Goal: Answer question/provide support: Share knowledge or assist other users

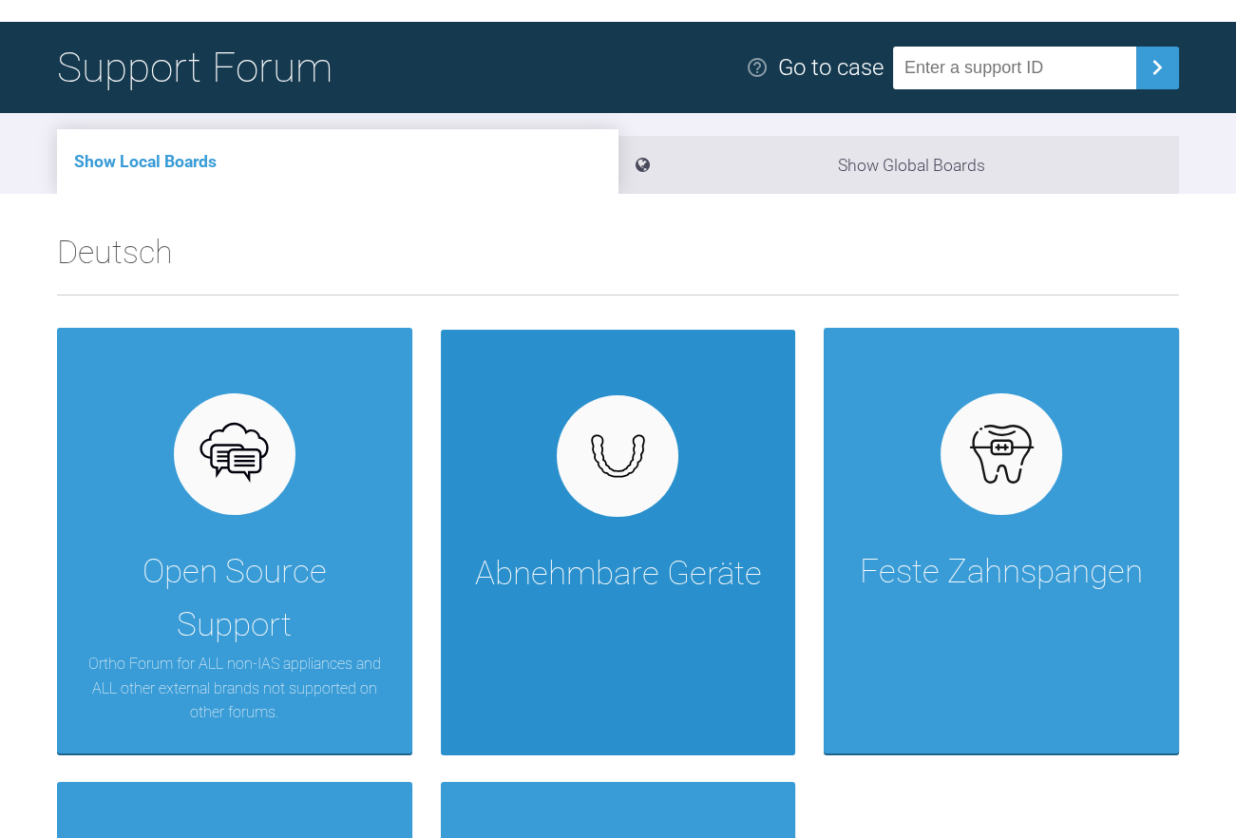
scroll to position [190, 0]
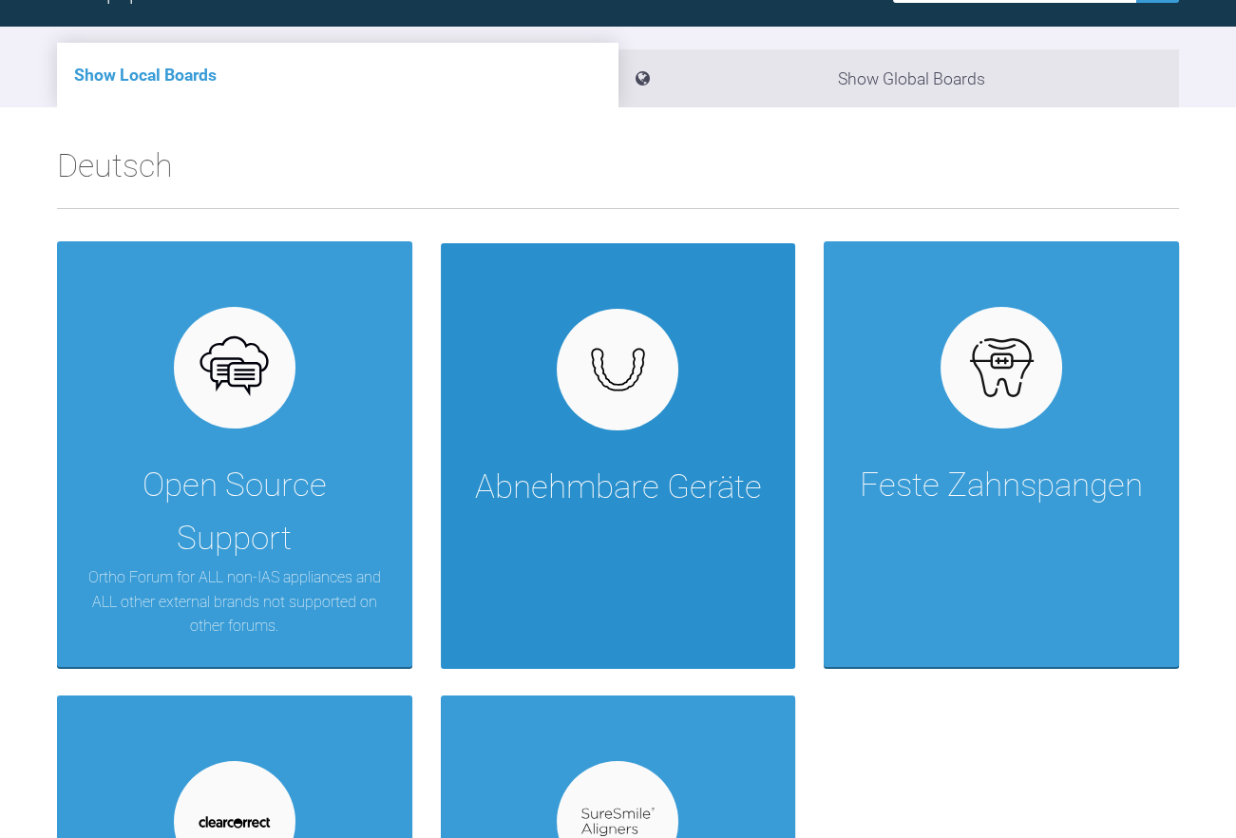
click at [616, 386] on img at bounding box center [617, 369] width 73 height 55
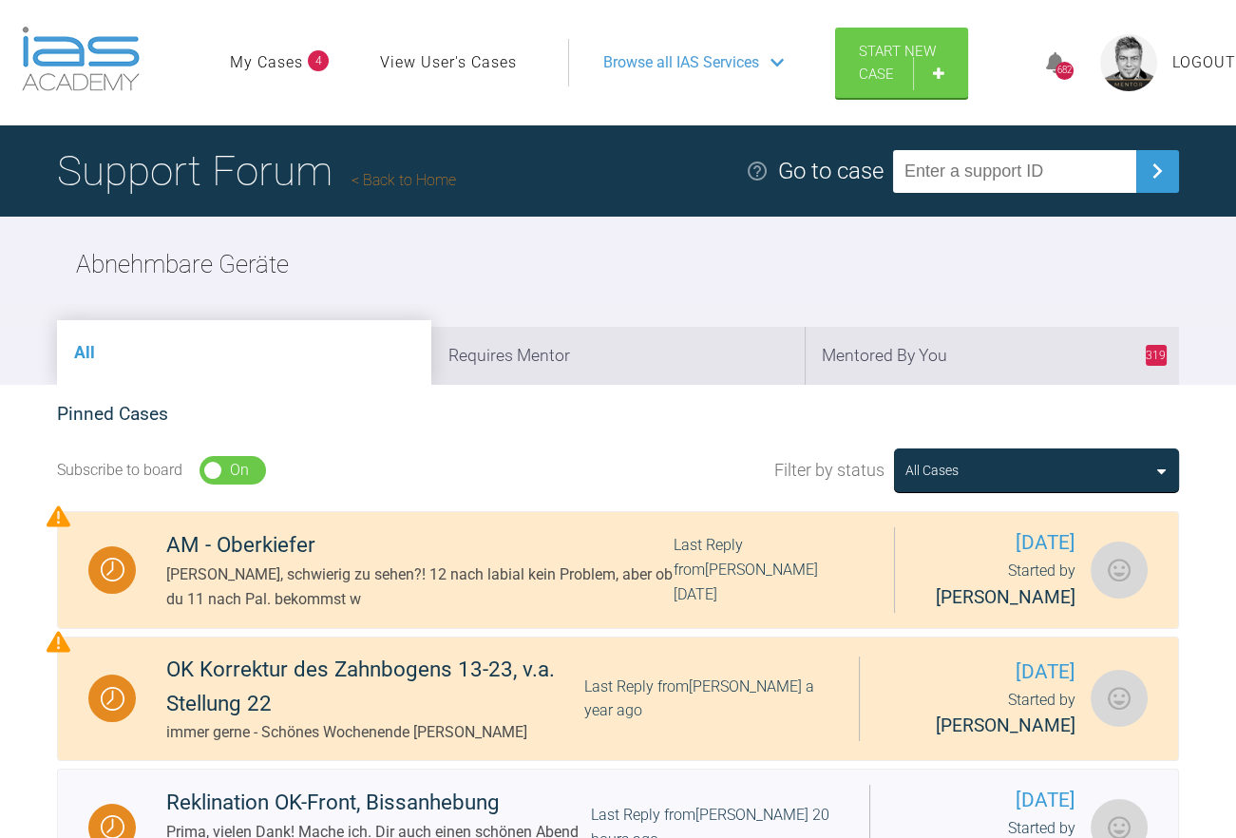
click at [1157, 471] on icon at bounding box center [1161, 470] width 9 height 15
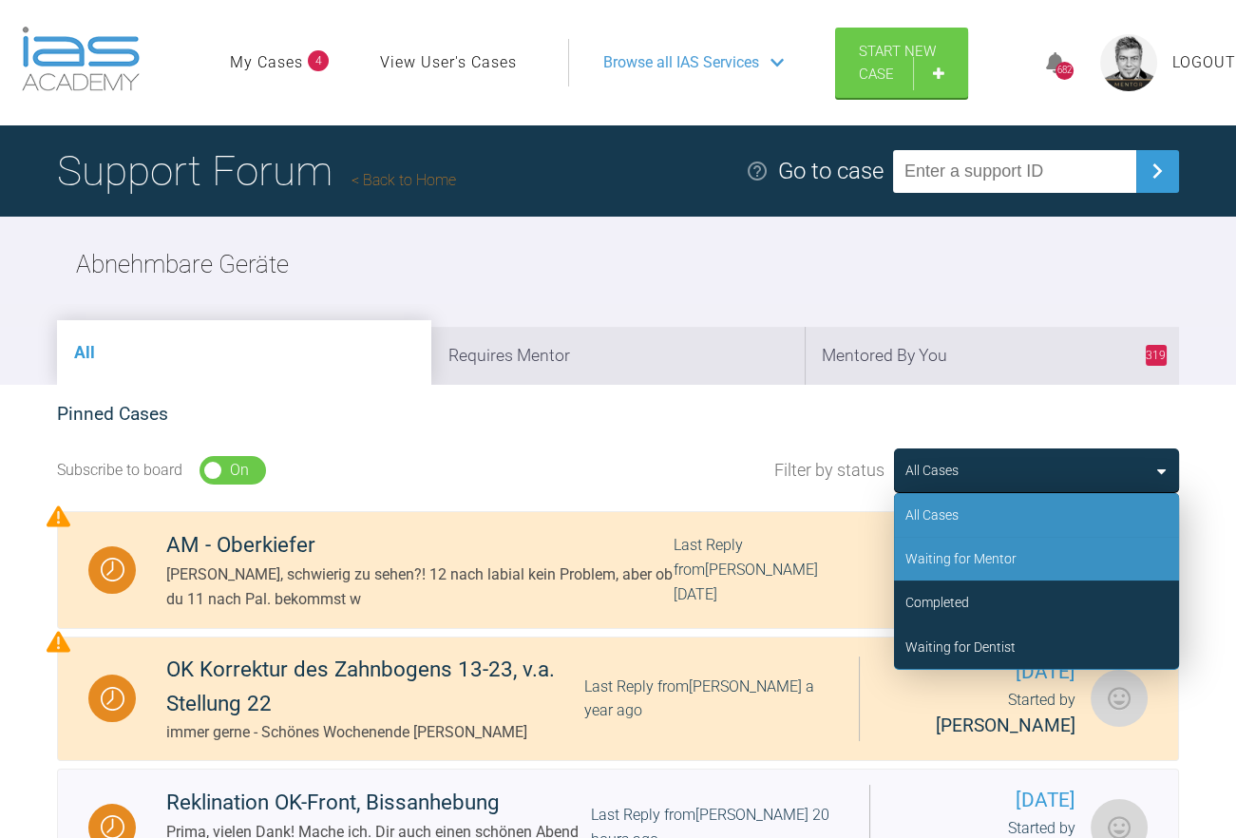
click at [1000, 568] on div "Waiting for Mentor" at bounding box center [960, 558] width 111 height 21
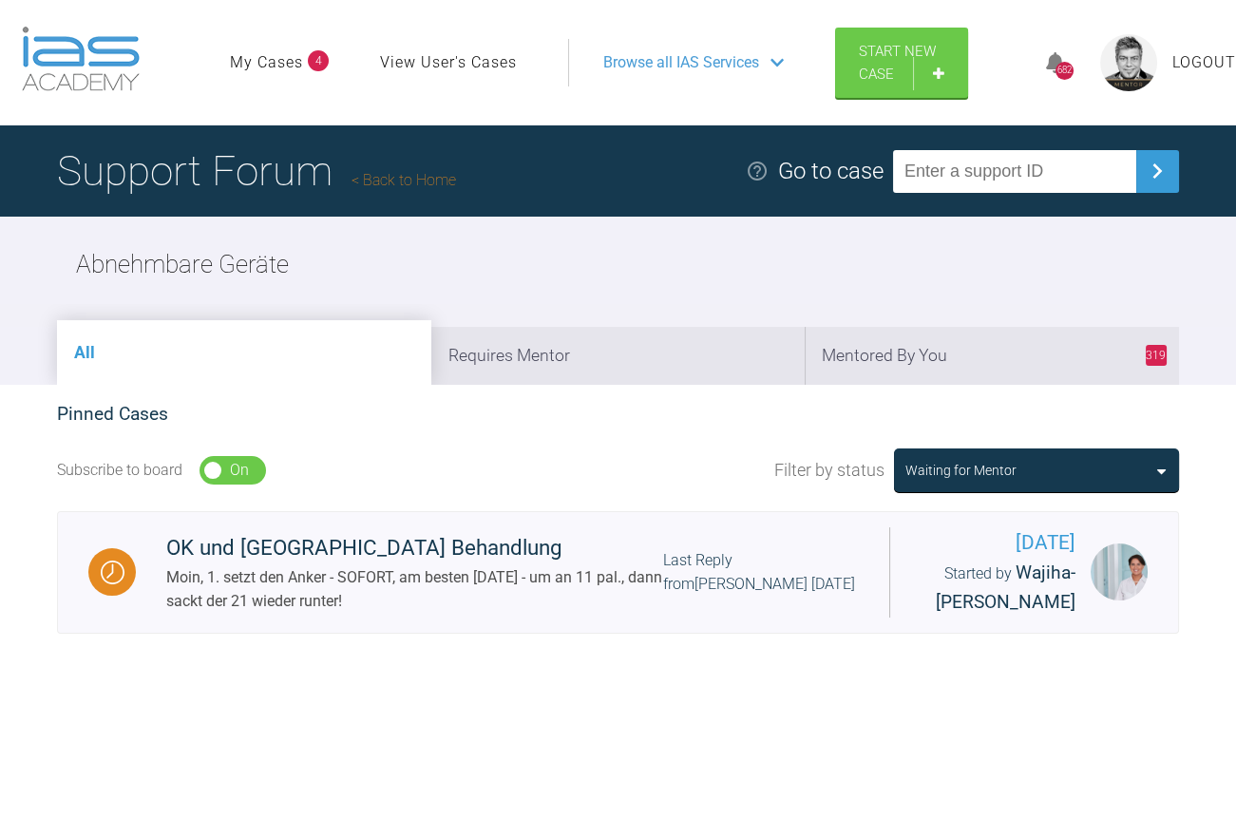
click at [1163, 469] on div "Waiting for Mentor" at bounding box center [1036, 470] width 285 height 44
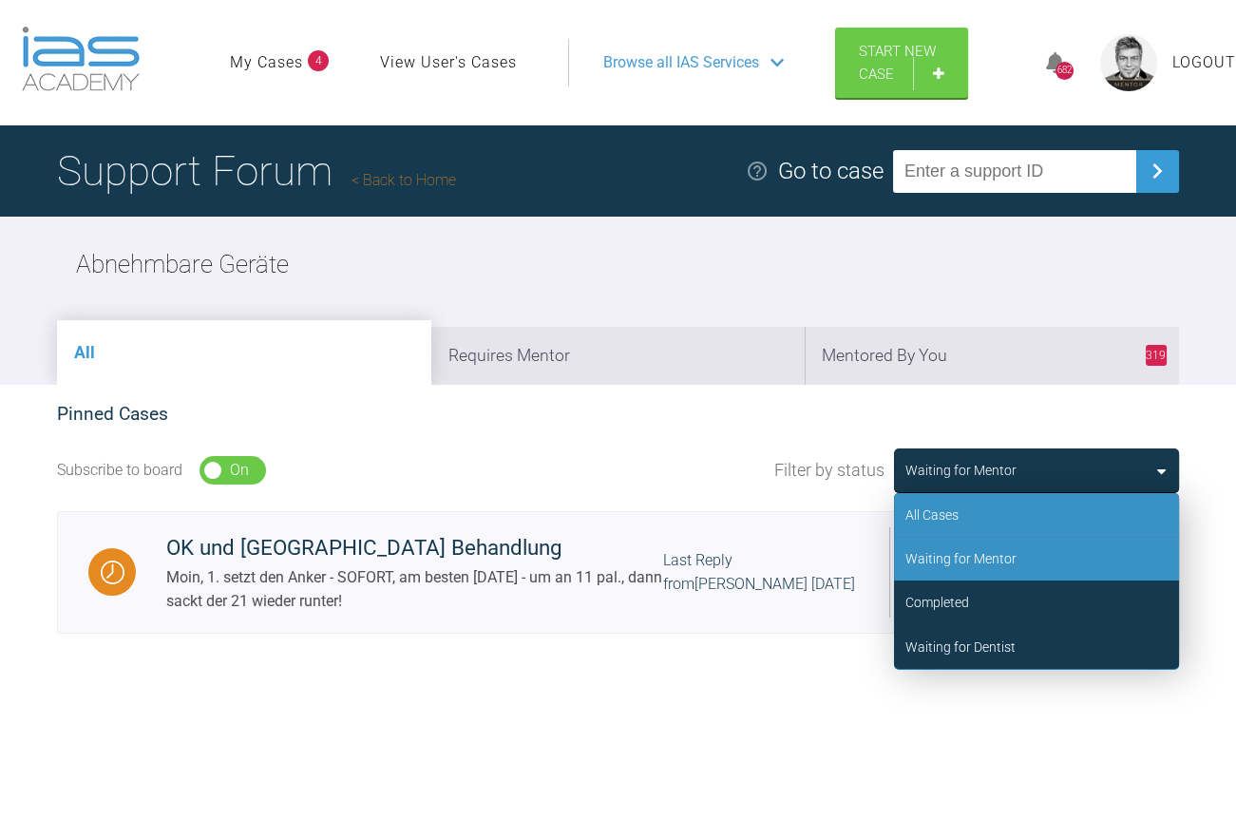
click at [1014, 516] on div "All Cases" at bounding box center [1036, 515] width 285 height 44
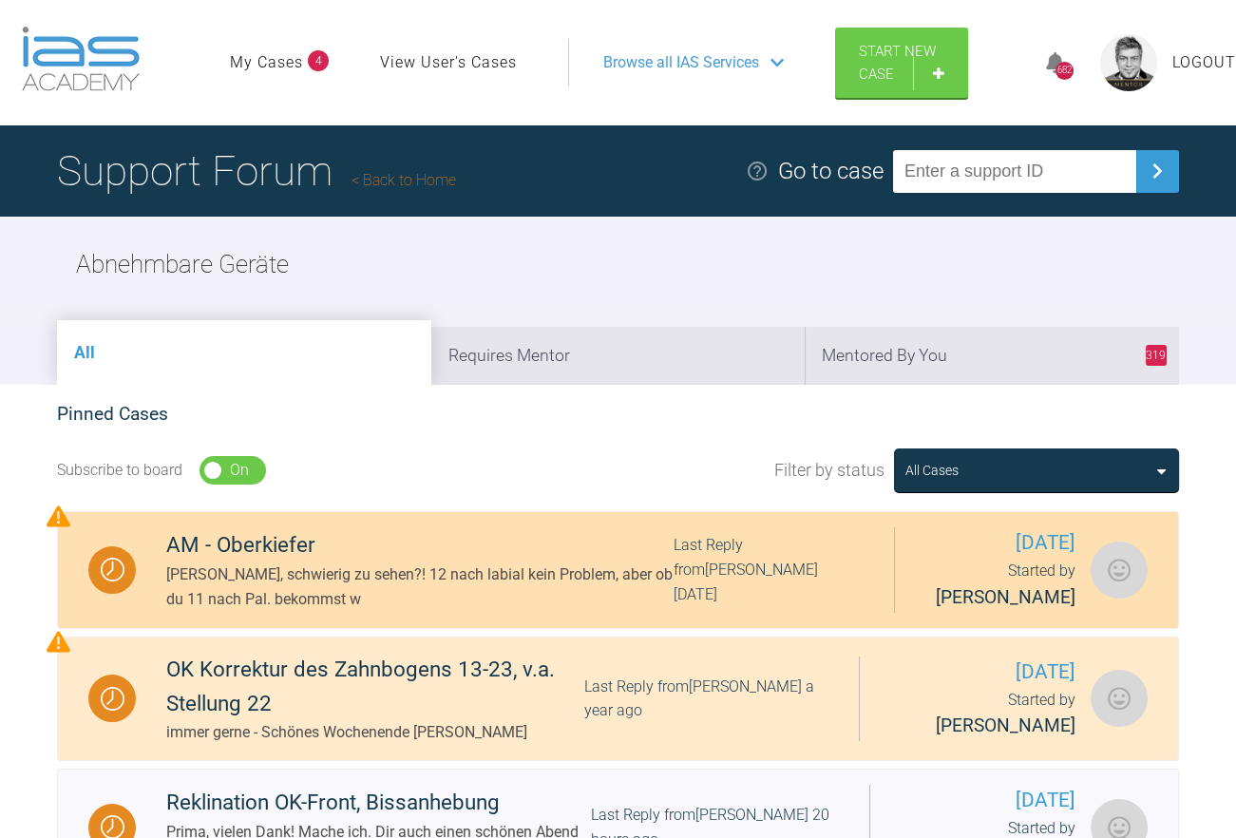
click at [1001, 532] on span "[DATE]" at bounding box center [1000, 542] width 150 height 31
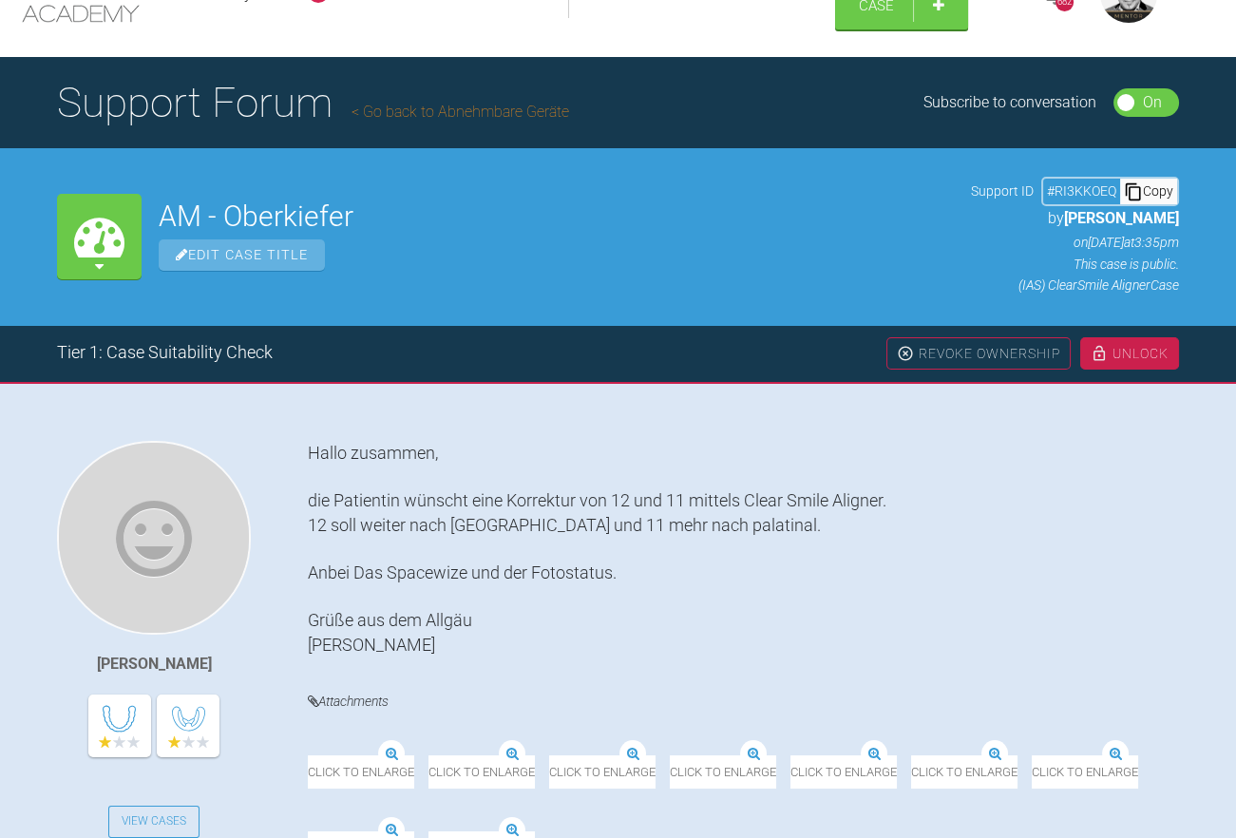
scroll to position [95, 0]
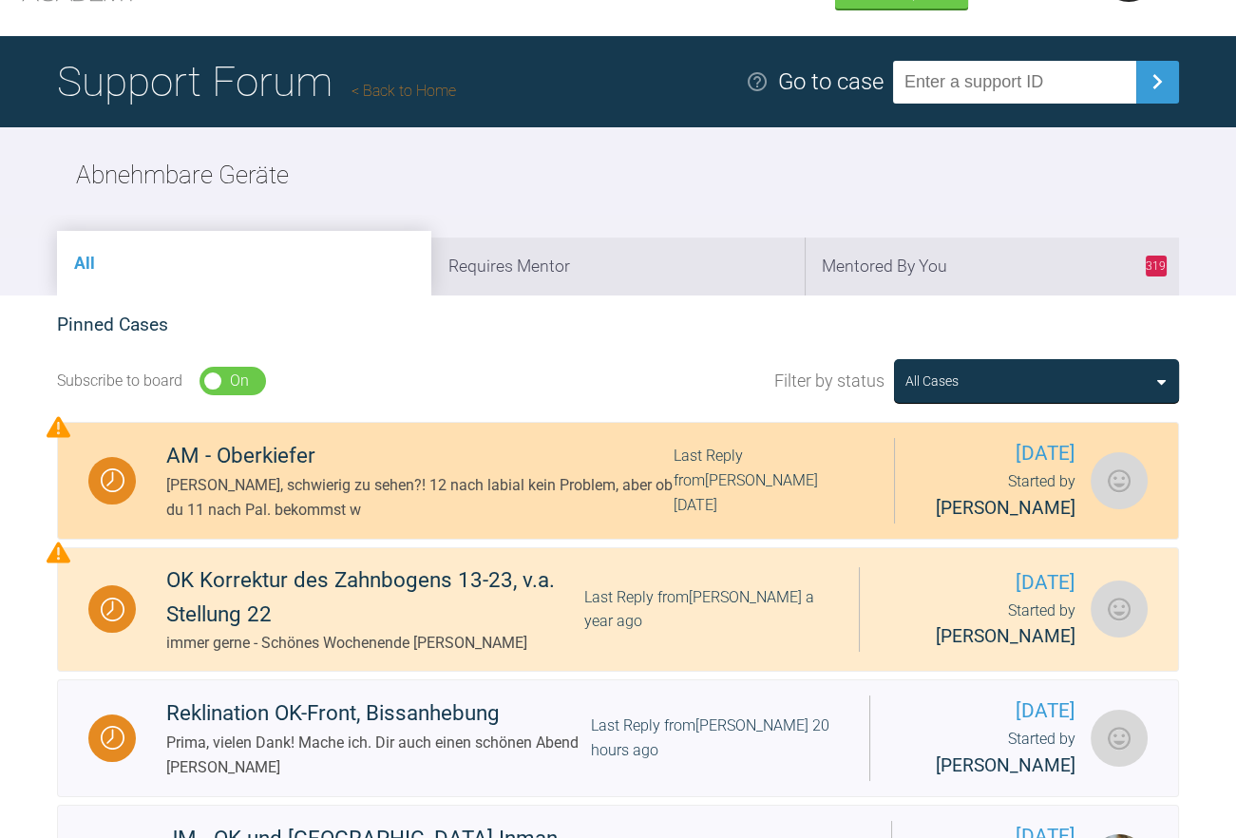
scroll to position [95, 0]
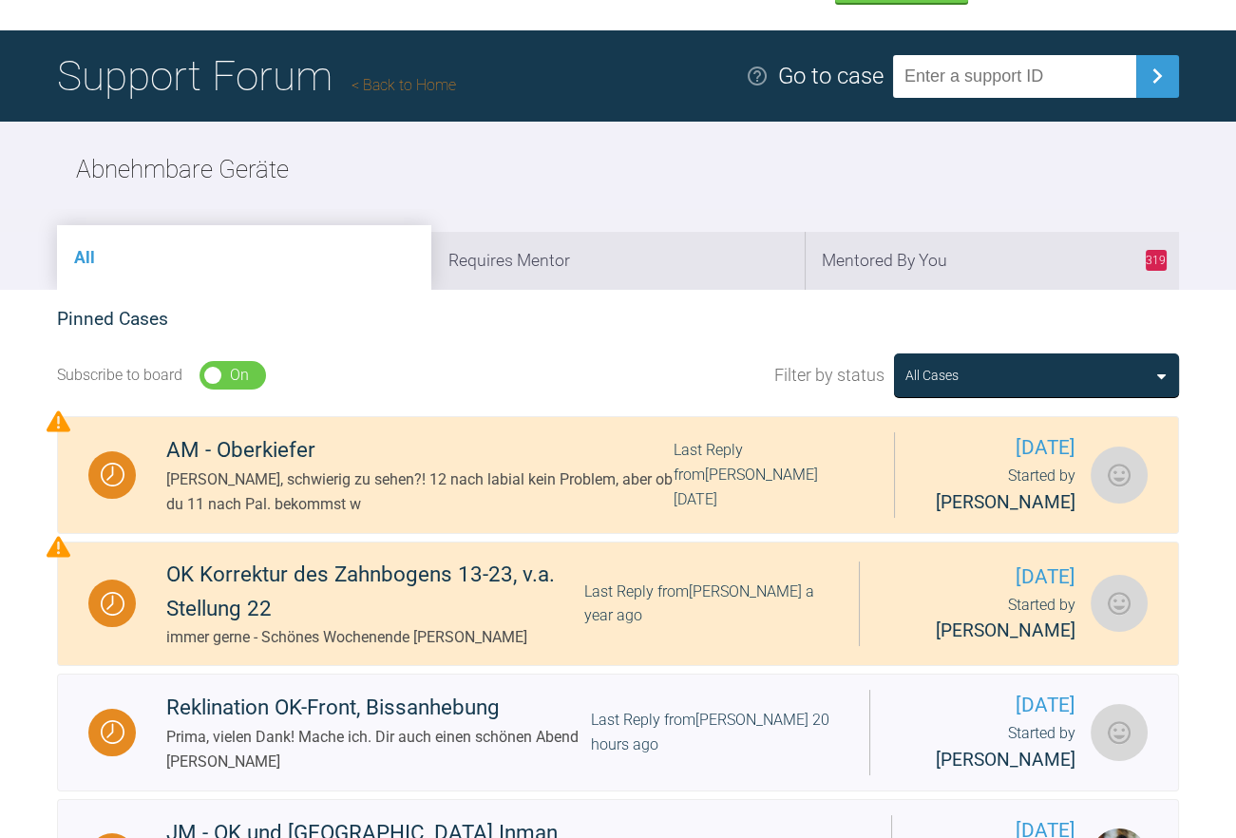
click at [1160, 381] on icon at bounding box center [1161, 375] width 9 height 15
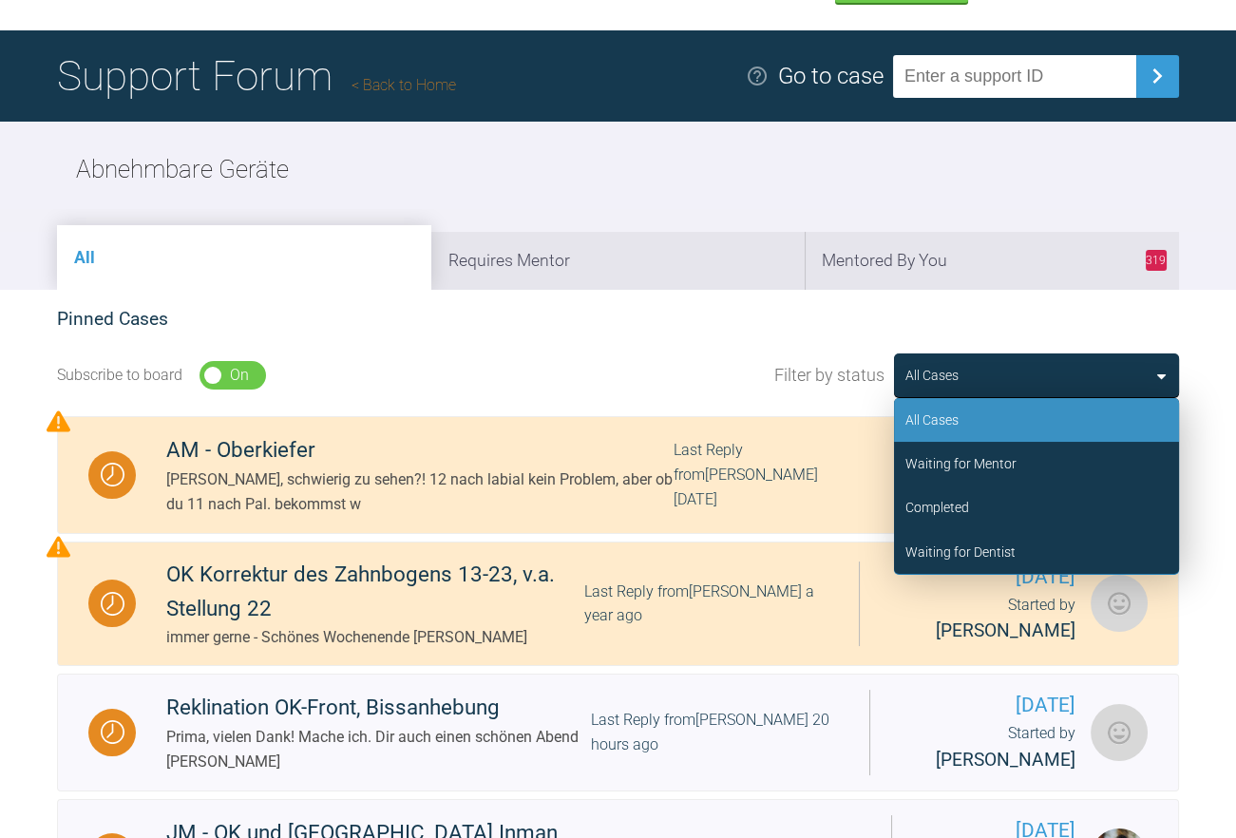
click at [1160, 381] on icon at bounding box center [1161, 375] width 9 height 15
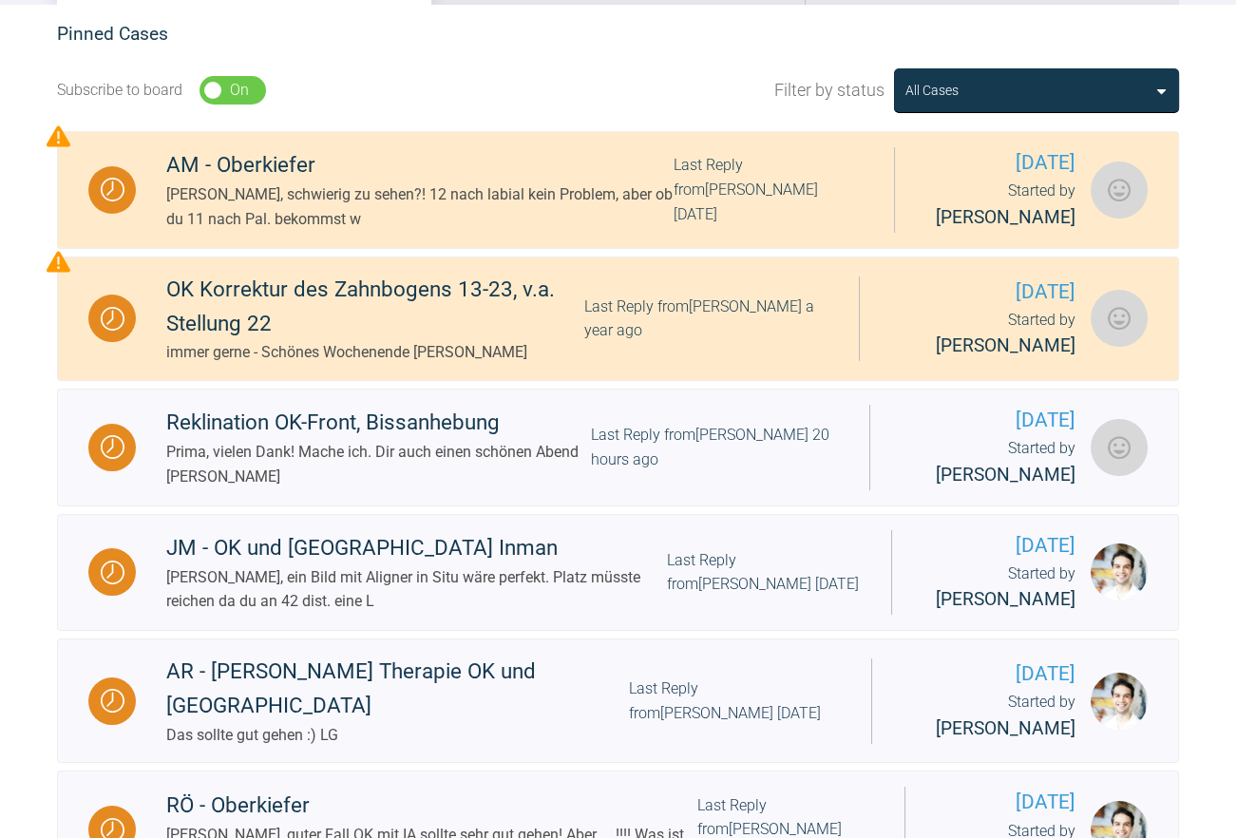
scroll to position [0, 0]
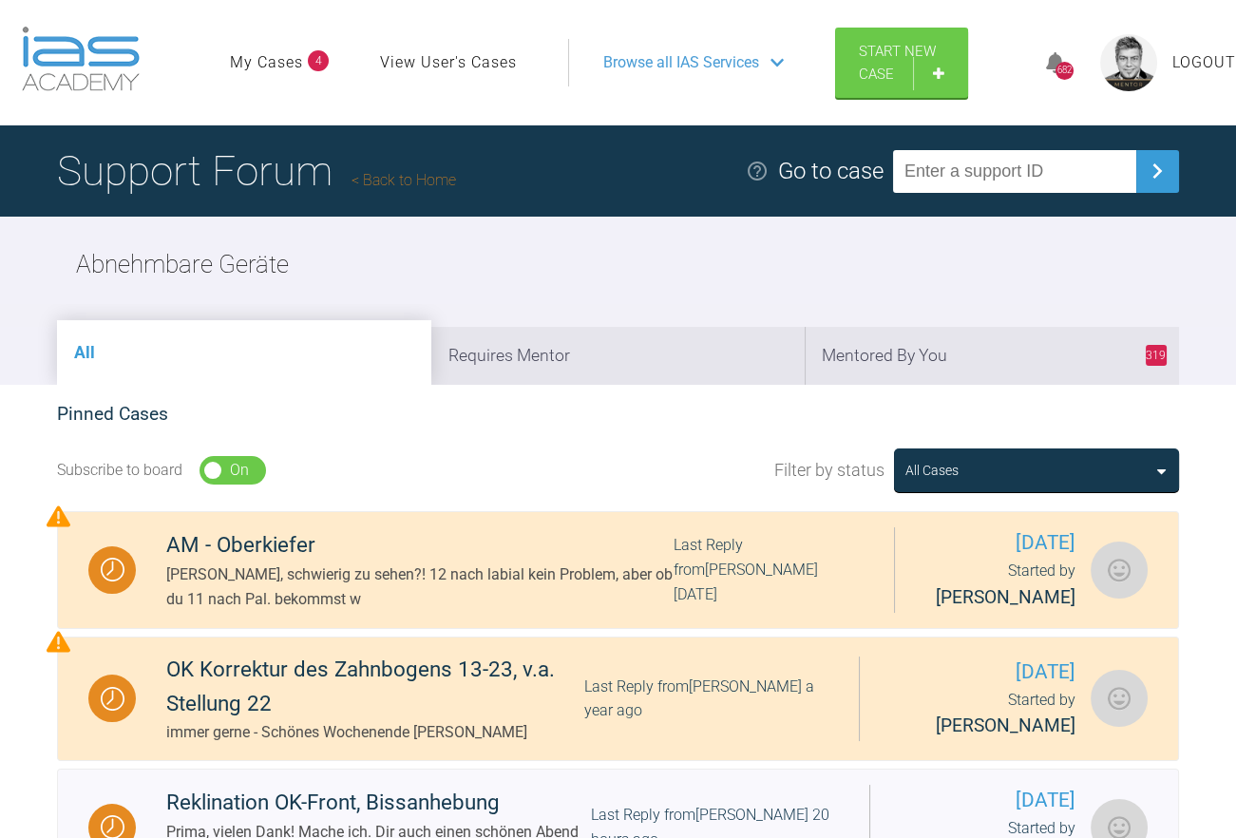
click at [965, 179] on input "text" at bounding box center [1014, 171] width 243 height 43
type input "ASHRAF"
click at [1160, 165] on img at bounding box center [1156, 171] width 30 height 30
click at [1148, 178] on img at bounding box center [1156, 171] width 30 height 30
click at [1037, 221] on div "Abnehmbare Geräte" at bounding box center [618, 265] width 1236 height 97
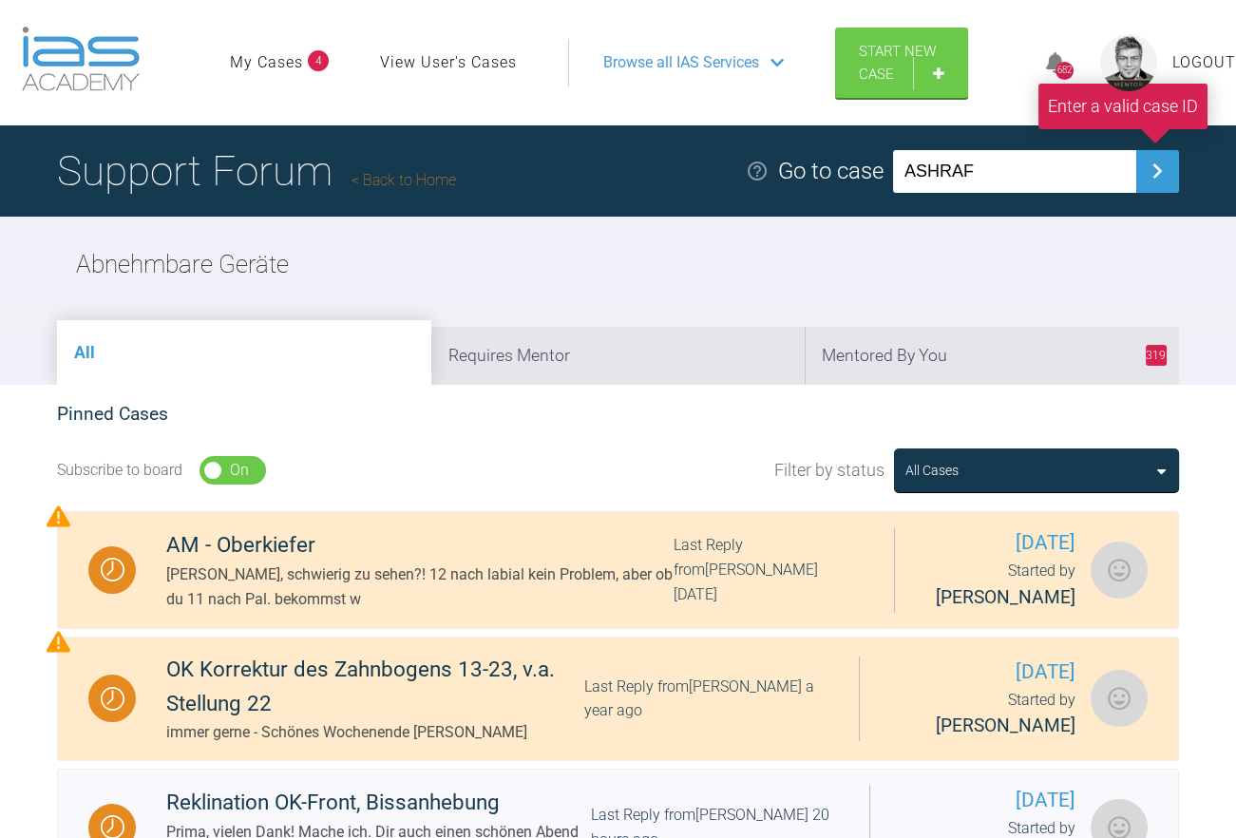
click at [982, 229] on div "Abnehmbare Geräte" at bounding box center [618, 265] width 1236 height 97
click at [605, 15] on header "My Cases 4 View User's Cases Logout Browse all IAS Services Start New Case 682 …" at bounding box center [618, 62] width 1236 height 125
drag, startPoint x: 1011, startPoint y: 252, endPoint x: 983, endPoint y: 292, distance: 49.0
click at [1011, 255] on div "Abnehmbare Geräte" at bounding box center [618, 265] width 1236 height 97
click at [407, 185] on link "Back to Home" at bounding box center [403, 180] width 104 height 18
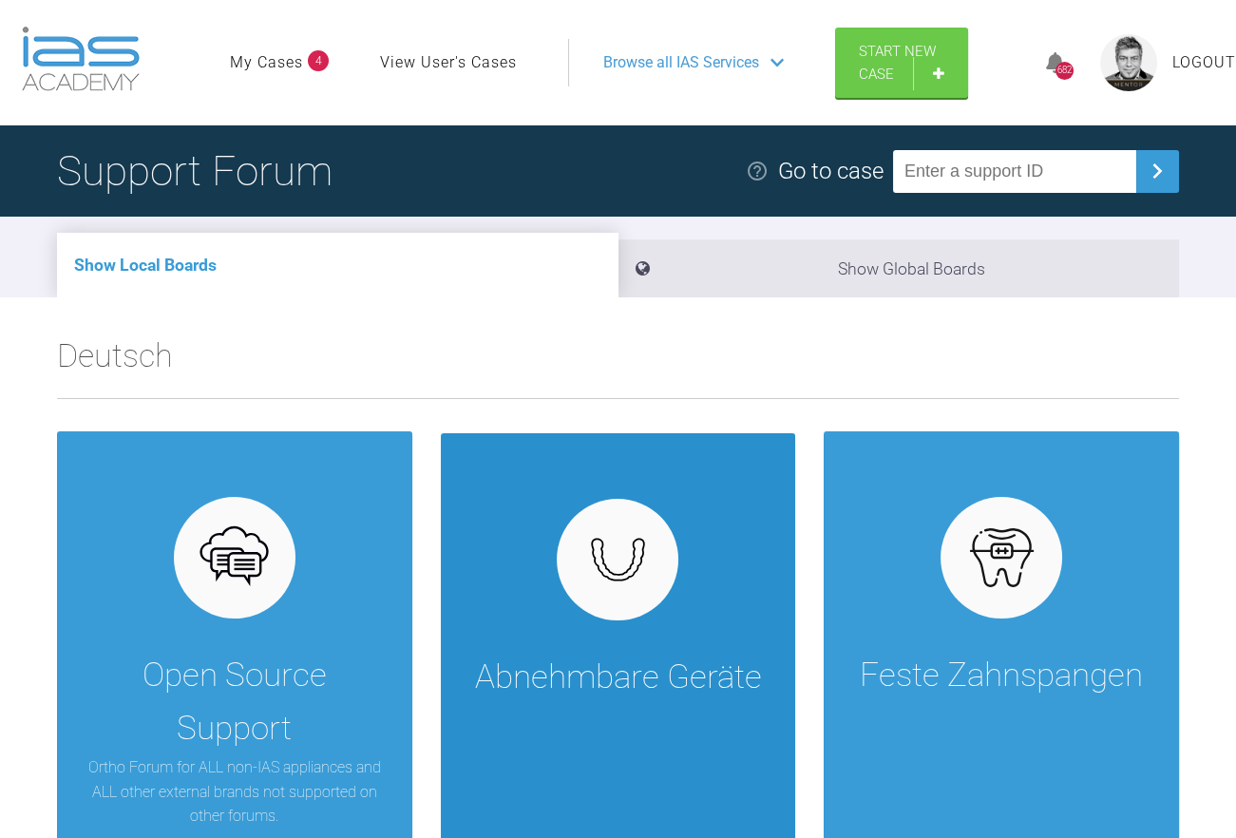
click at [613, 630] on div "Abnehmbare Geräte" at bounding box center [618, 645] width 355 height 425
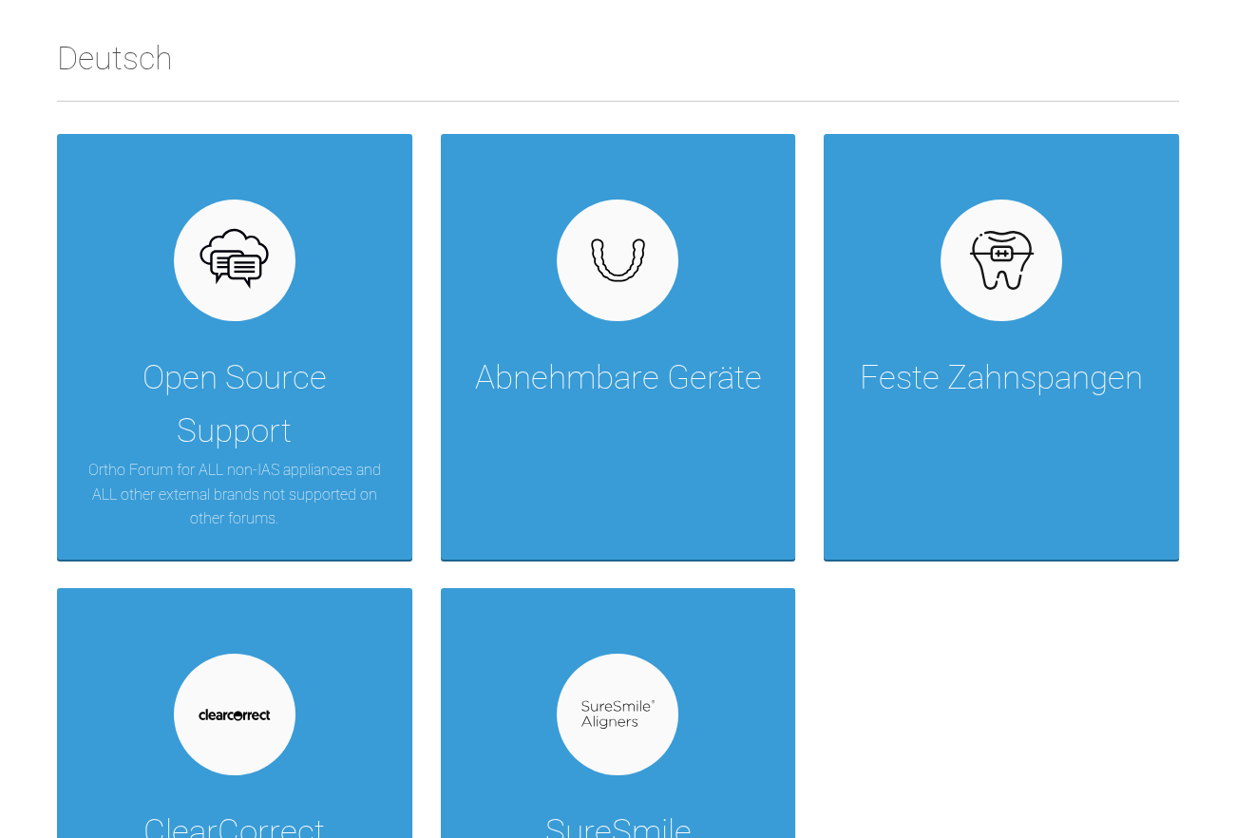
scroll to position [665, 0]
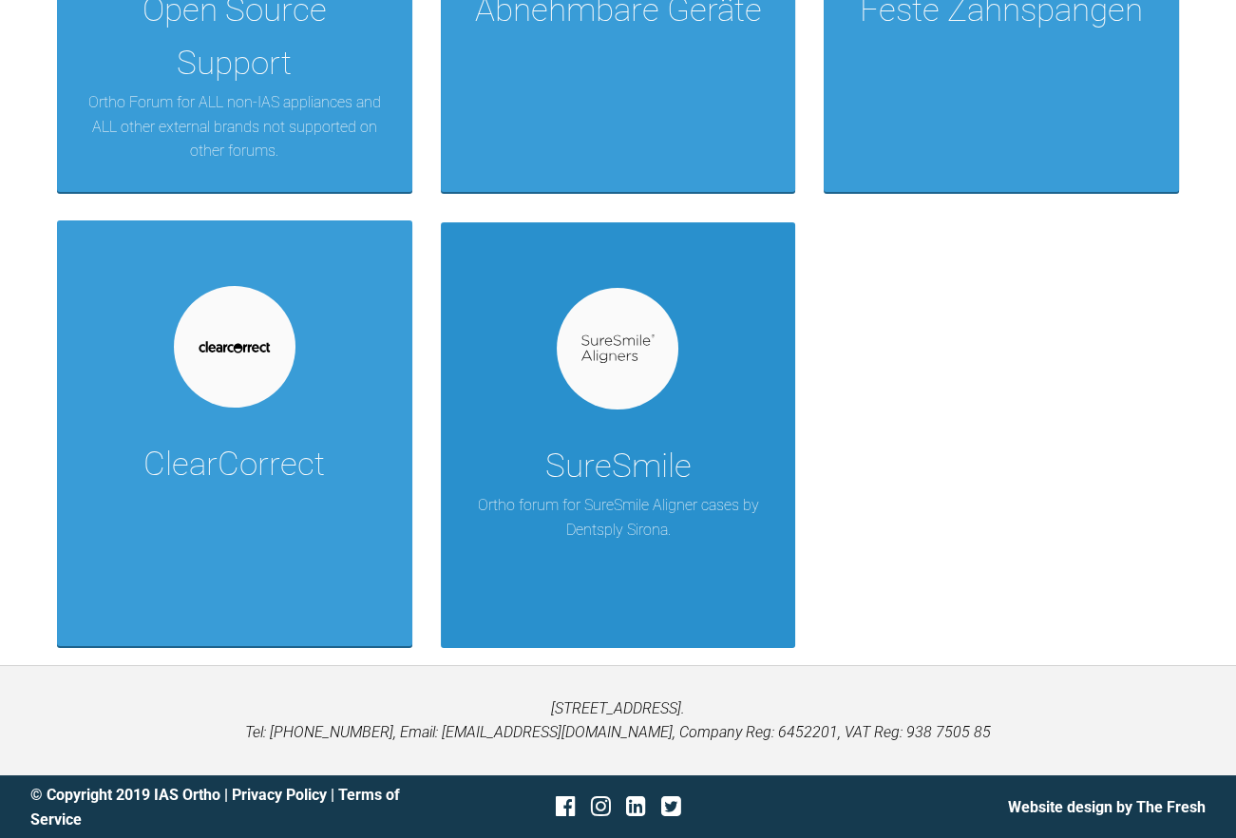
click at [581, 395] on div at bounding box center [618, 349] width 122 height 122
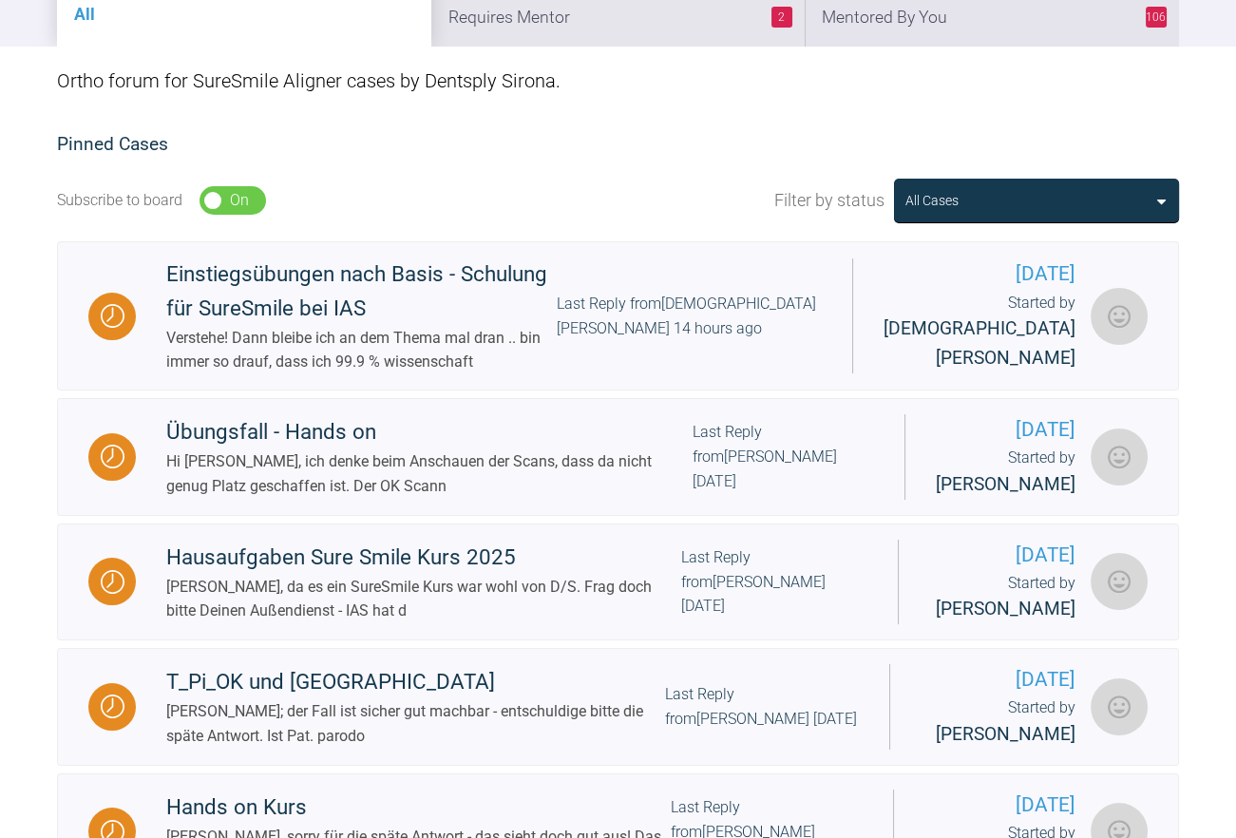
scroll to position [285, 0]
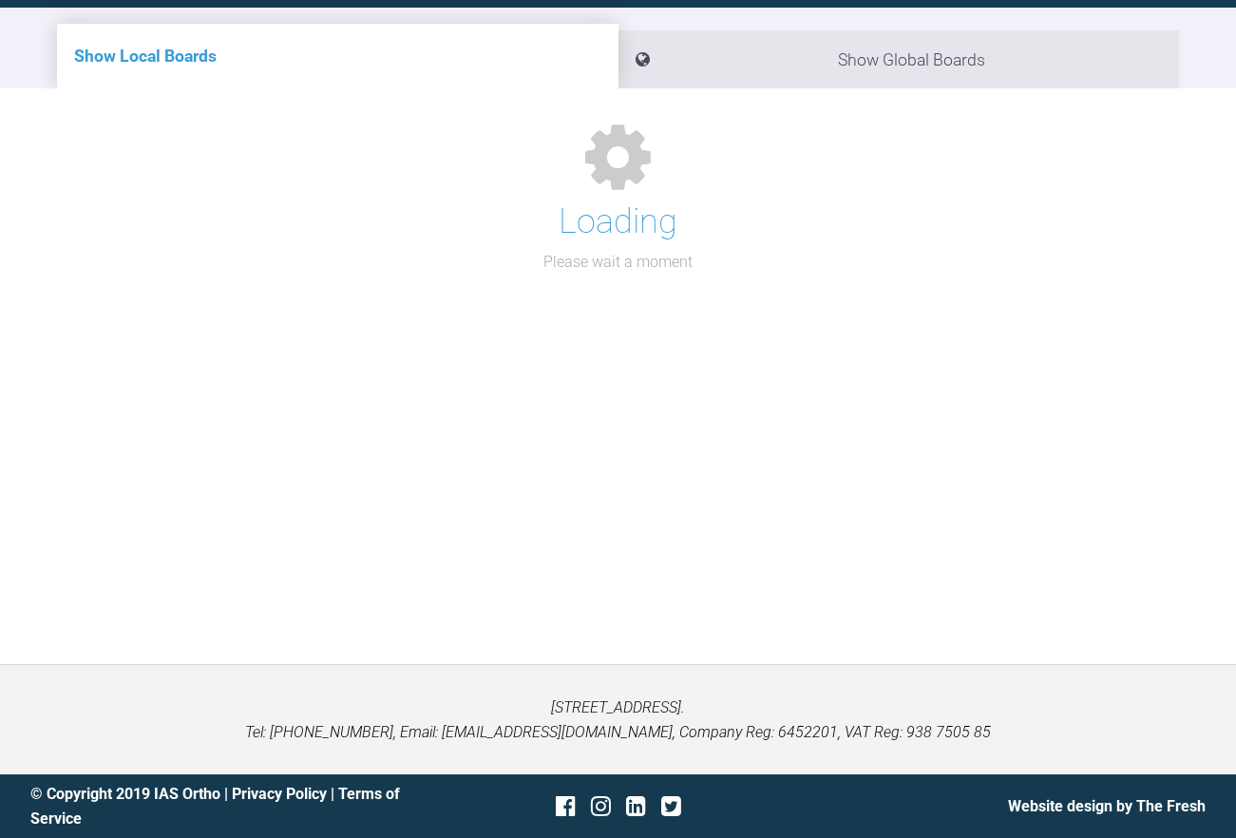
scroll to position [285, 0]
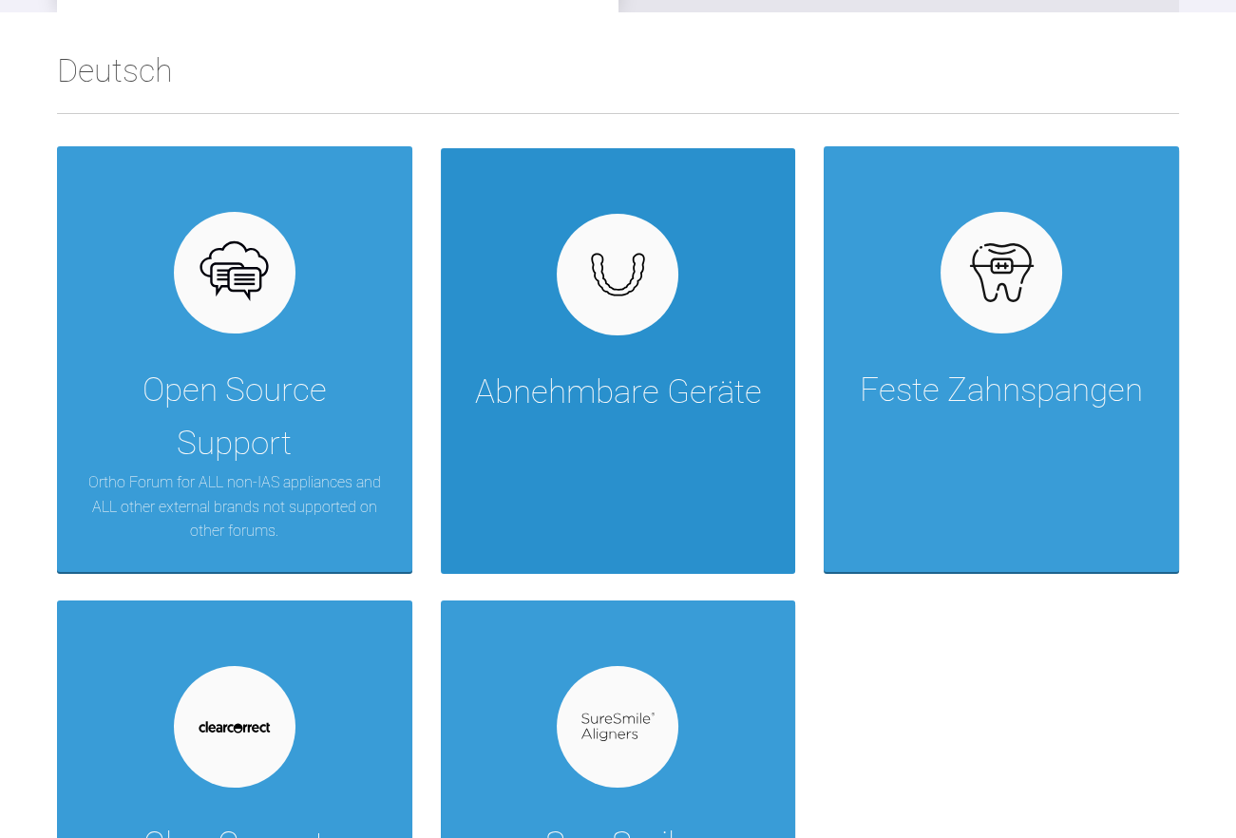
click at [620, 279] on img at bounding box center [617, 274] width 73 height 55
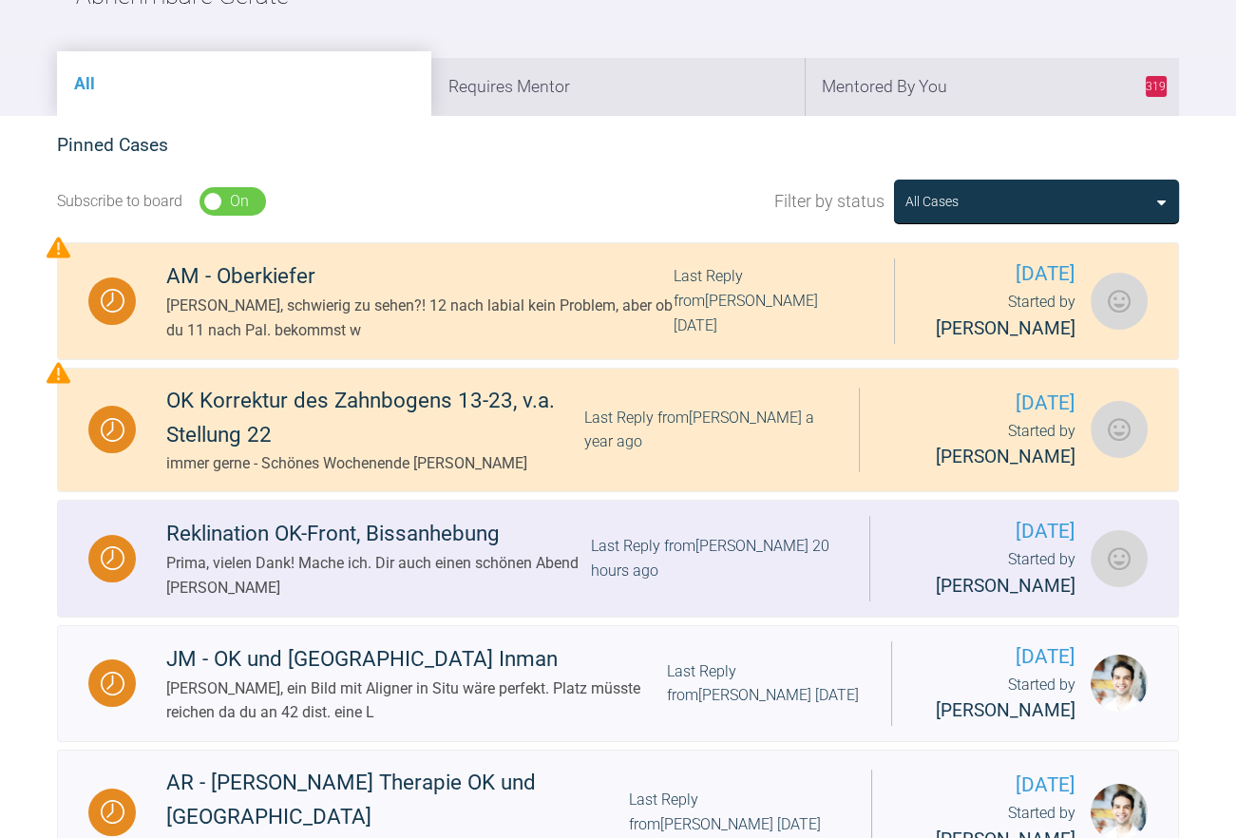
scroll to position [285, 0]
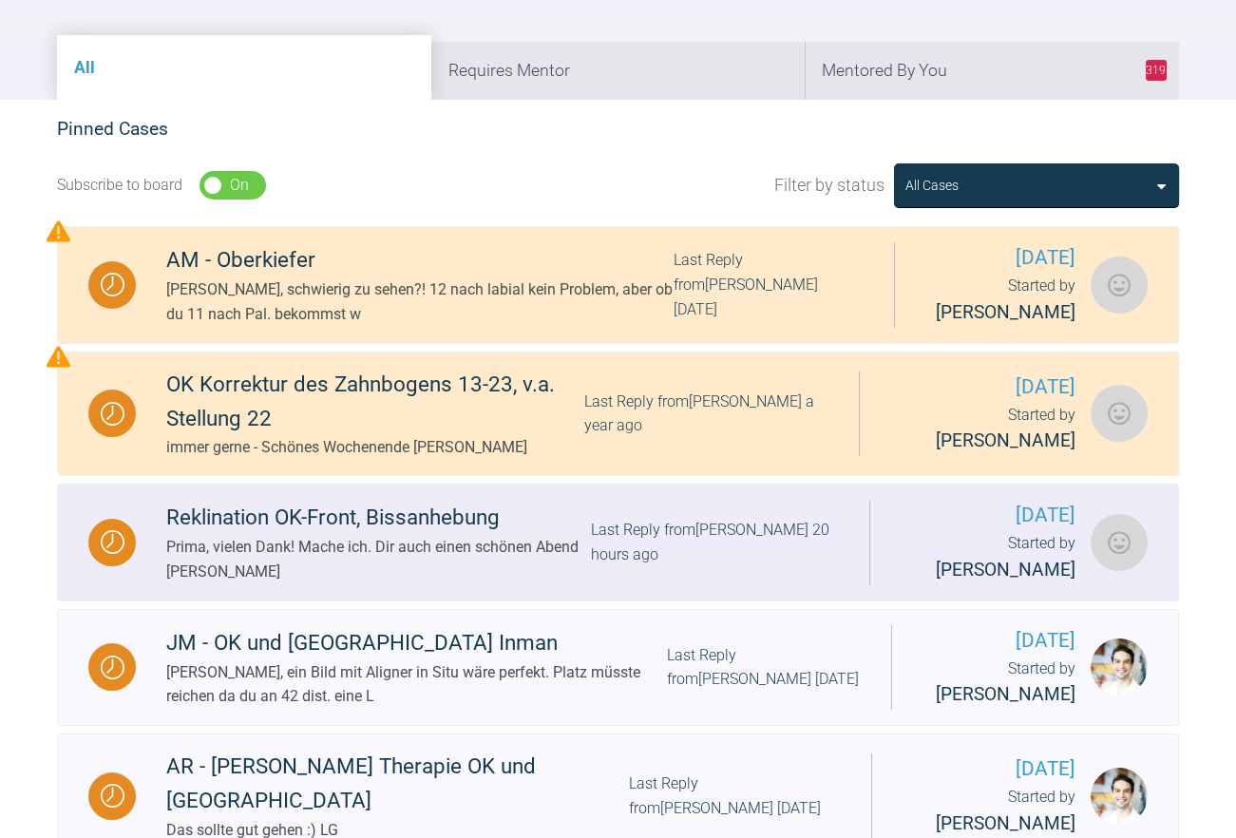
click at [406, 526] on div "Reklination OK-Front, Bissanhebung" at bounding box center [378, 517] width 424 height 34
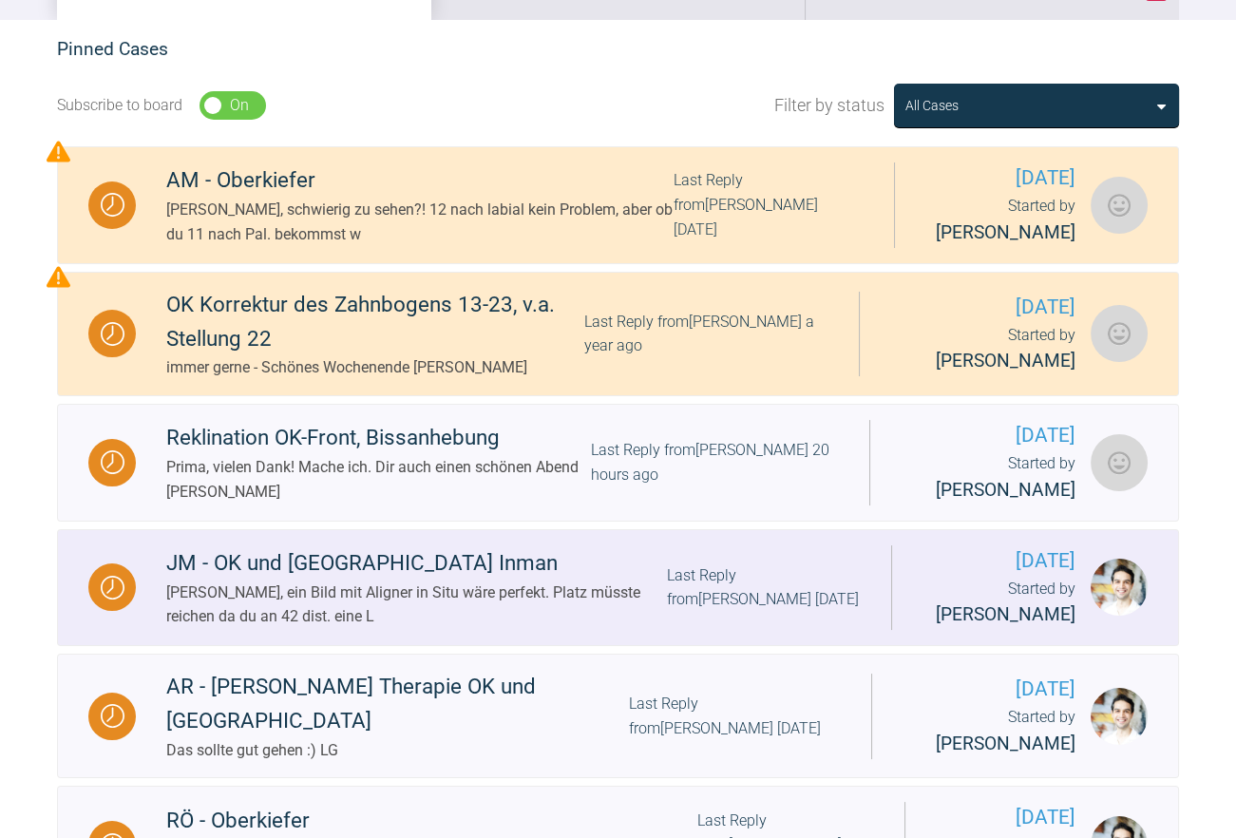
scroll to position [399, 0]
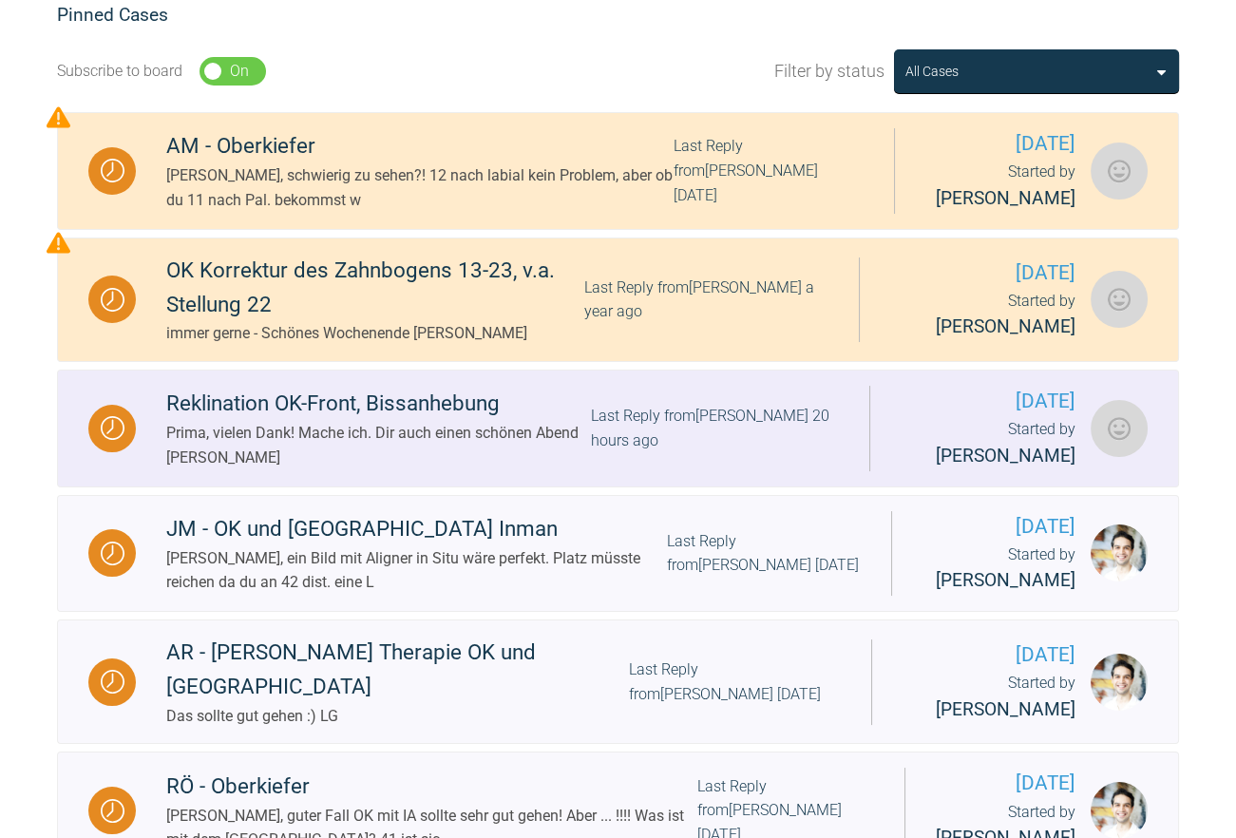
click at [751, 429] on div "Last Reply from [PERSON_NAME] 20 hours ago" at bounding box center [715, 428] width 248 height 48
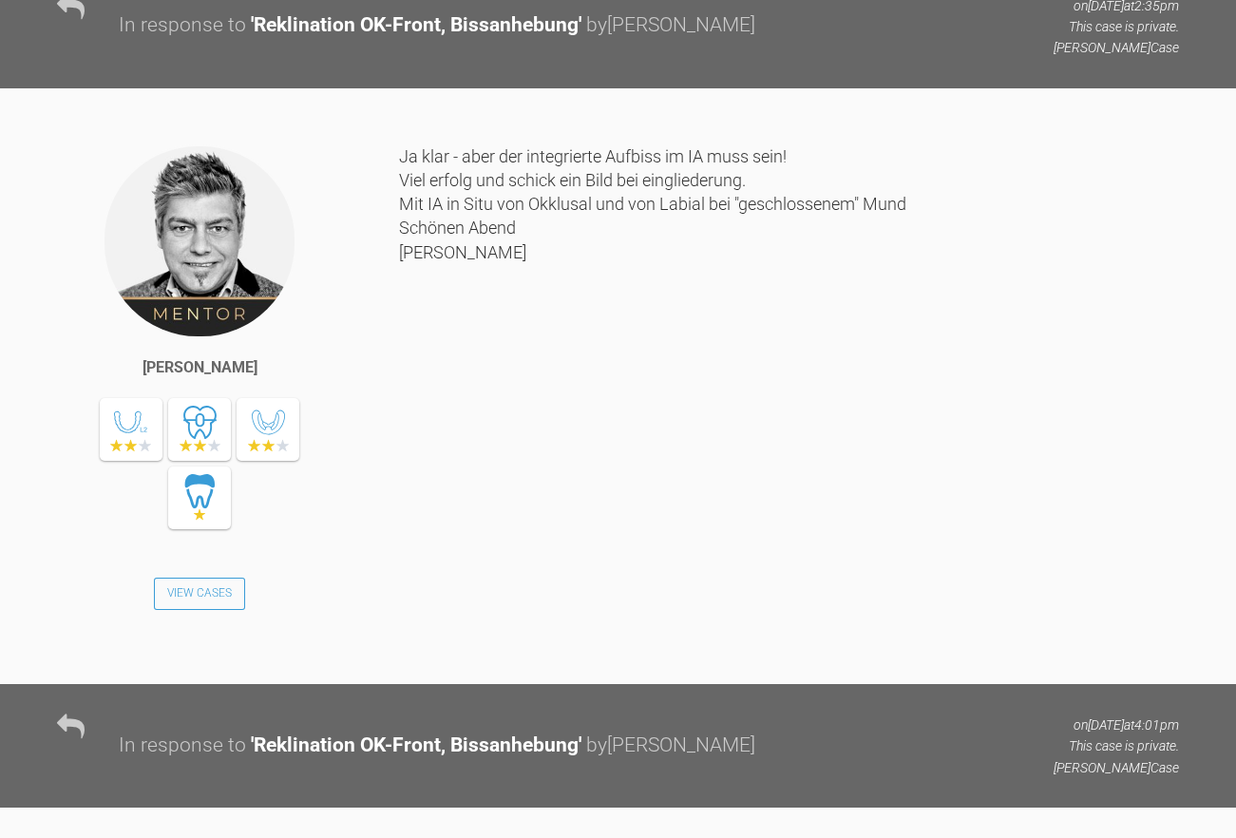
scroll to position [2393, 0]
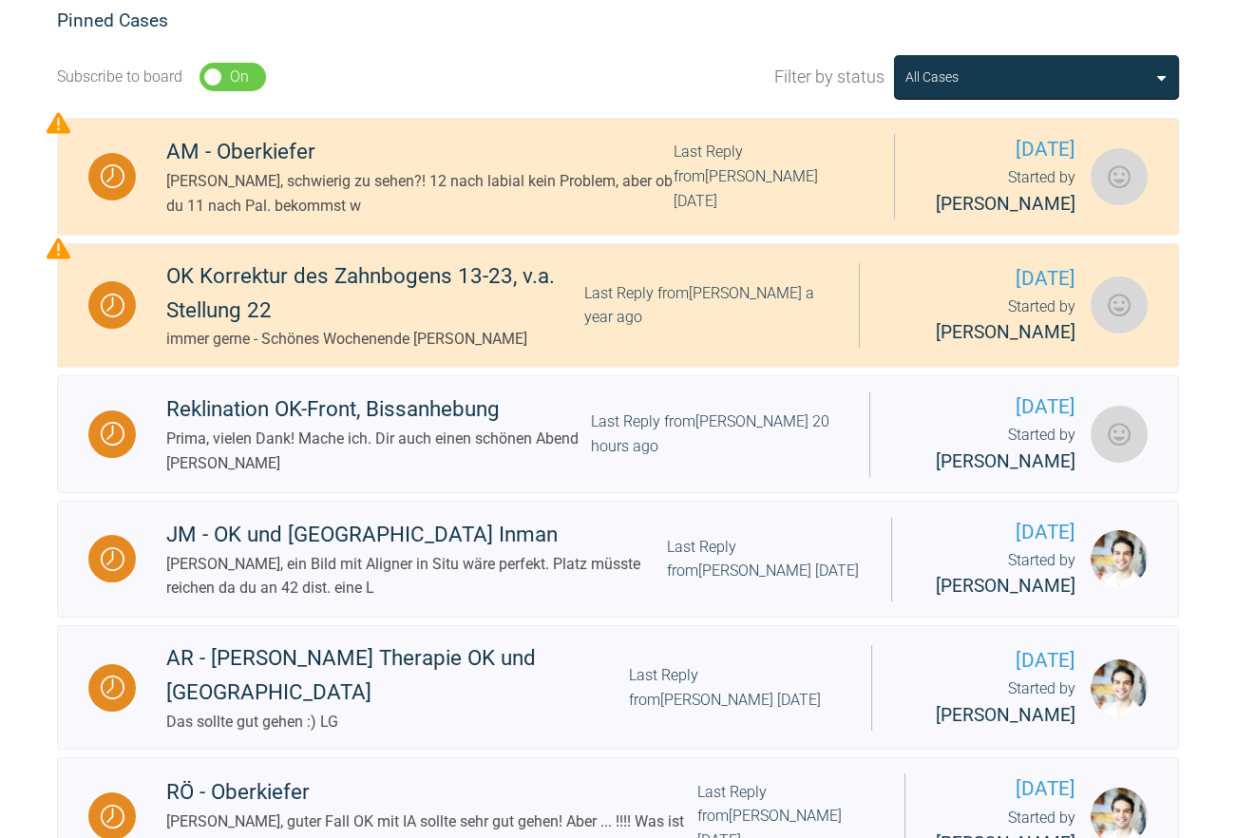
scroll to position [399, 0]
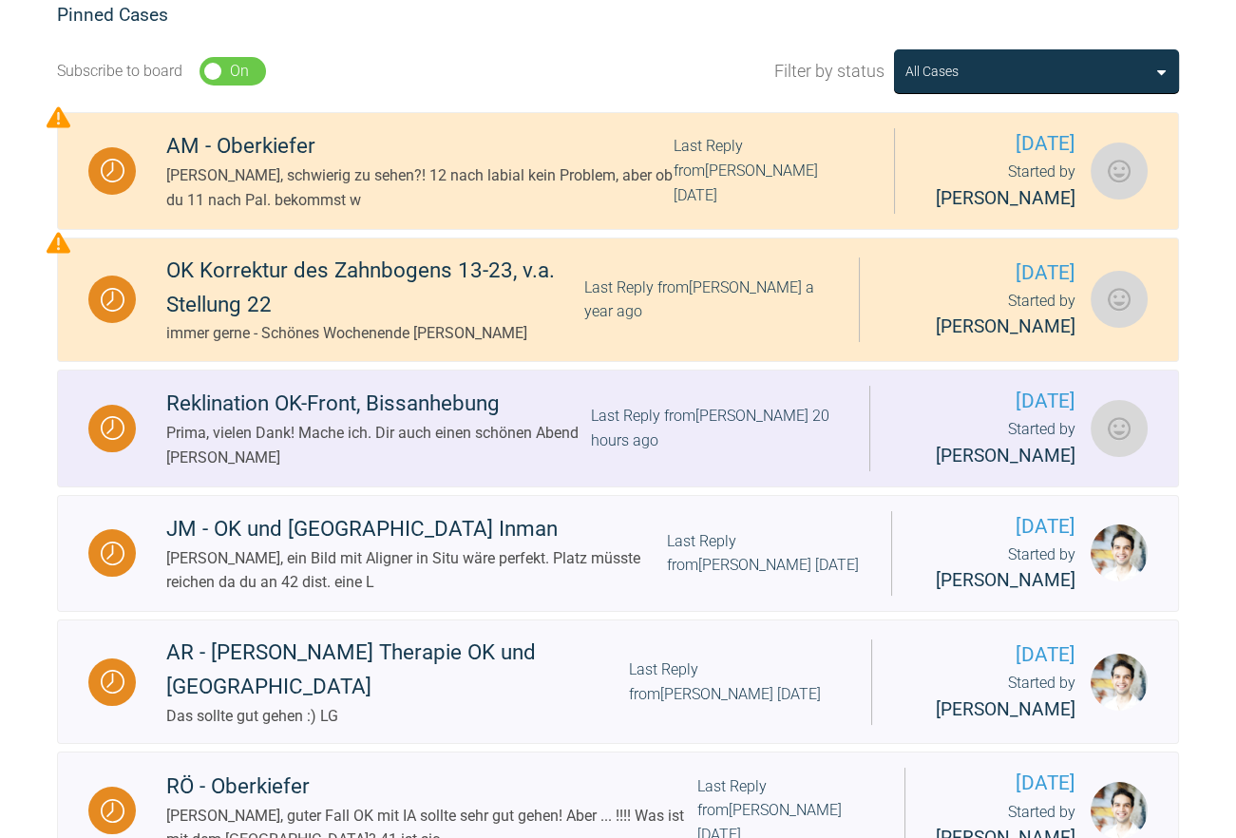
click at [521, 403] on div "Reklination OK-Front, Bissanhebung" at bounding box center [378, 404] width 424 height 34
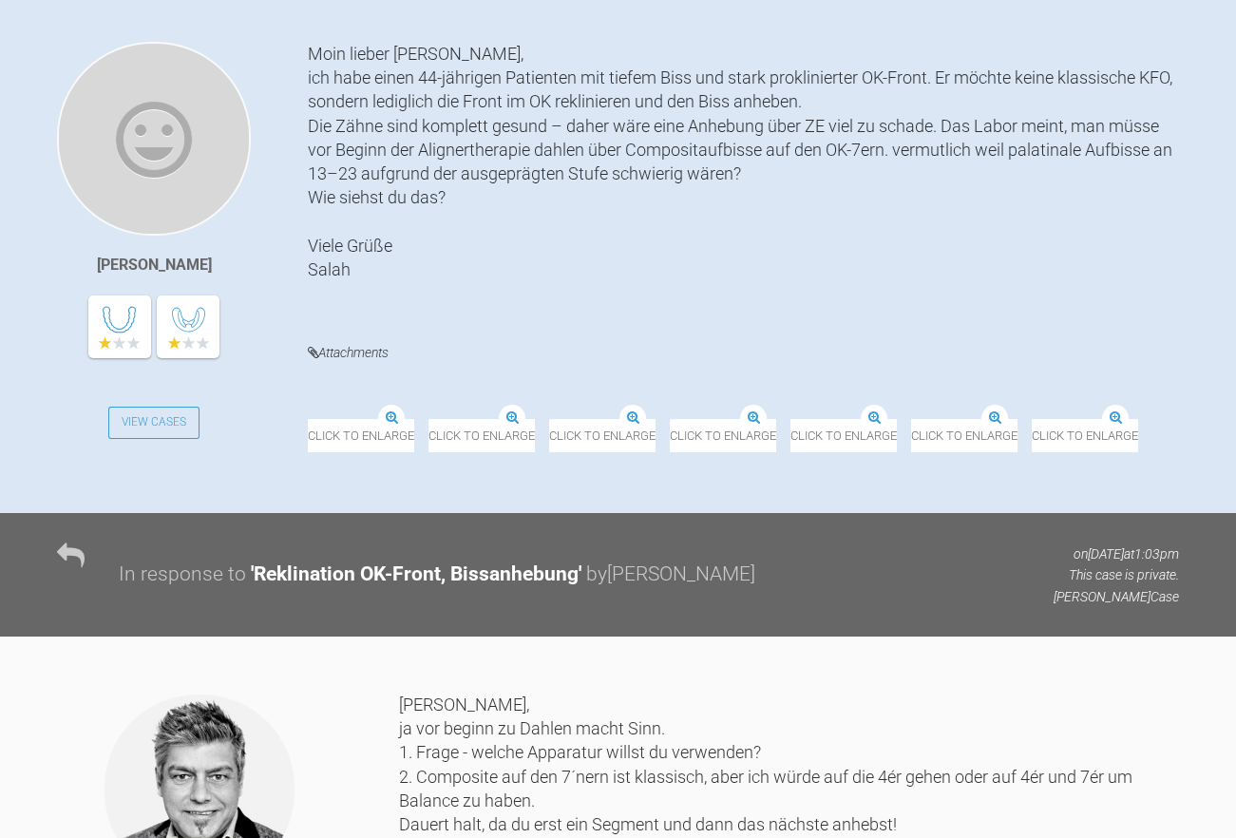
scroll to position [494, 0]
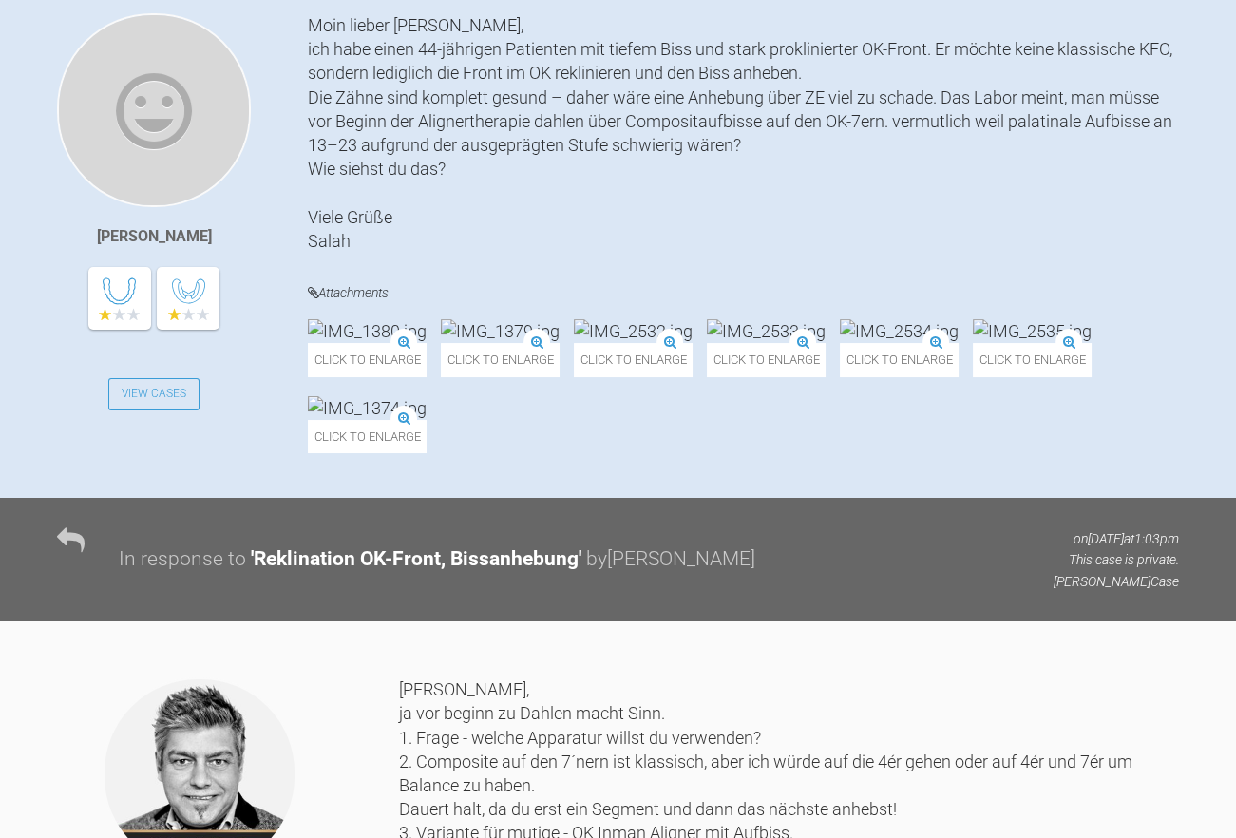
click at [972, 343] on img at bounding box center [1031, 331] width 119 height 24
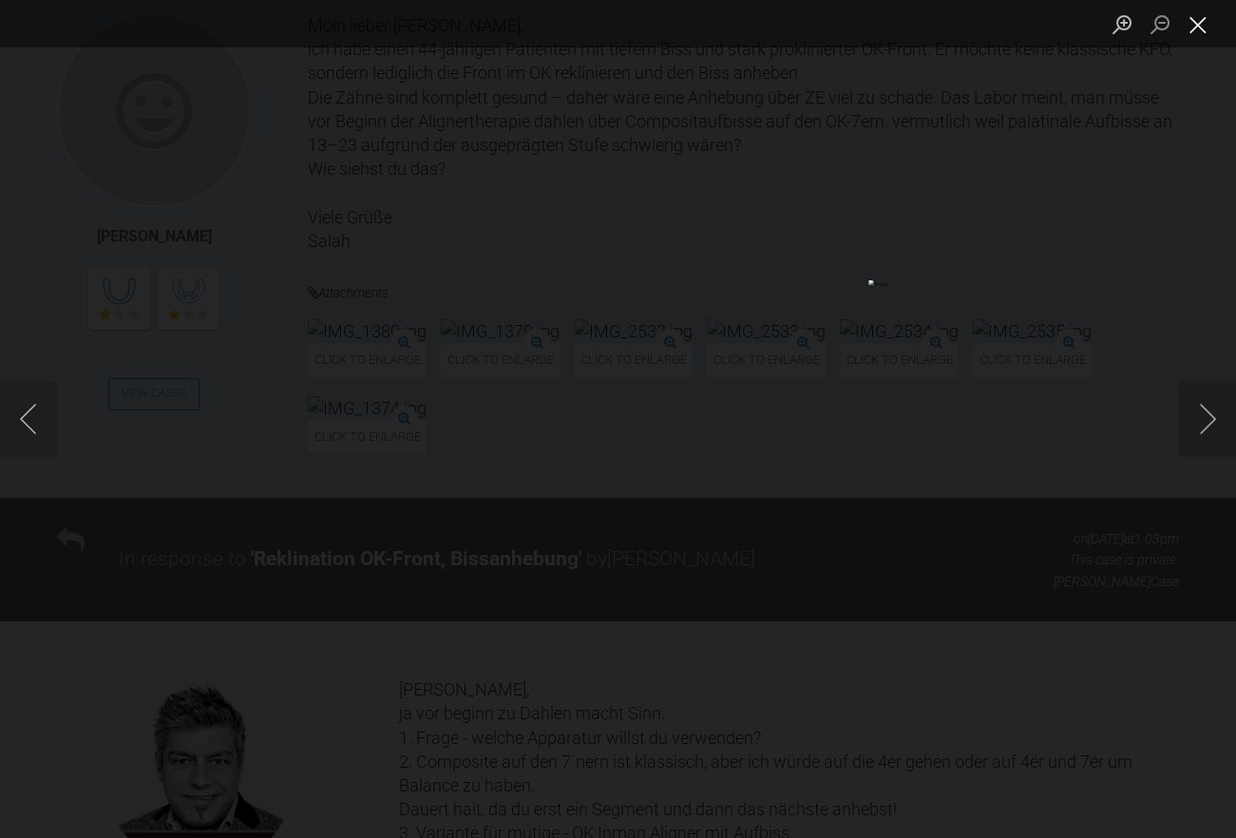
click at [1197, 11] on button "Close lightbox" at bounding box center [1198, 24] width 38 height 33
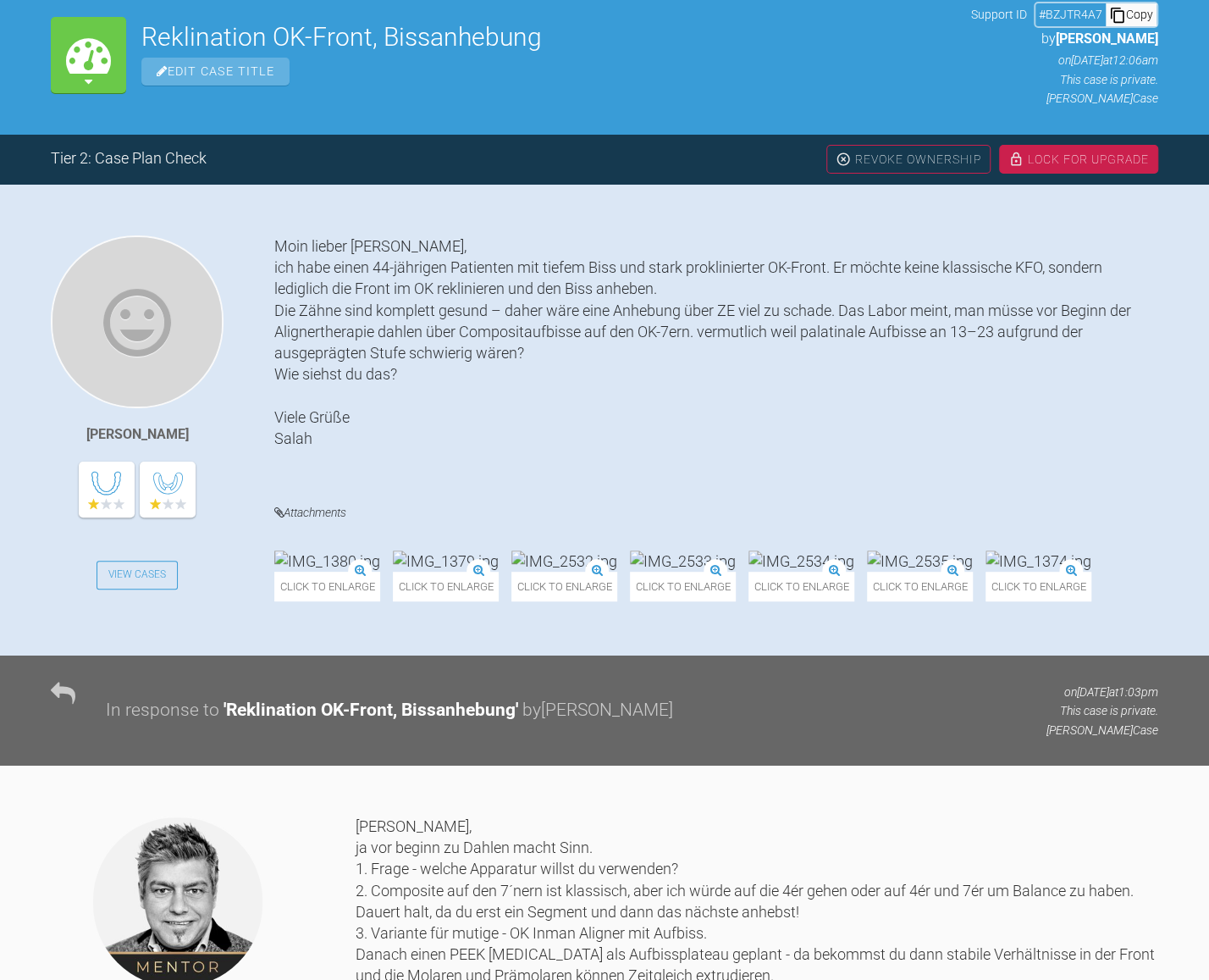
scroll to position [186, 0]
